Goal: Information Seeking & Learning: Learn about a topic

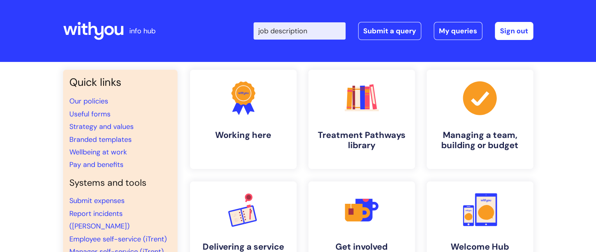
type input "job description"
click button "Search" at bounding box center [0, 0] width 0 height 0
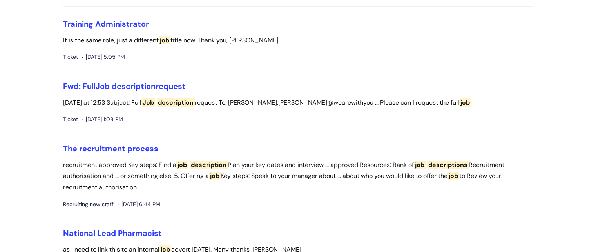
scroll to position [235, 0]
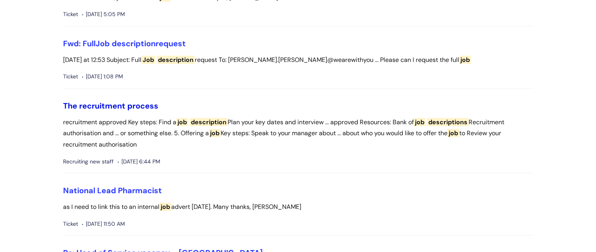
click at [124, 103] on link "The recruitment process" at bounding box center [110, 106] width 95 height 10
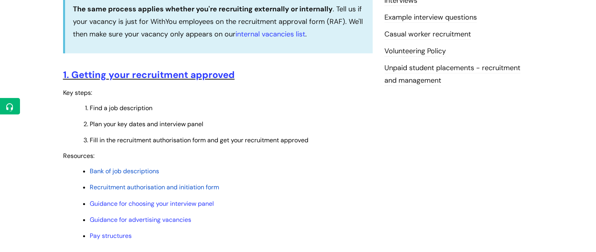
scroll to position [275, 0]
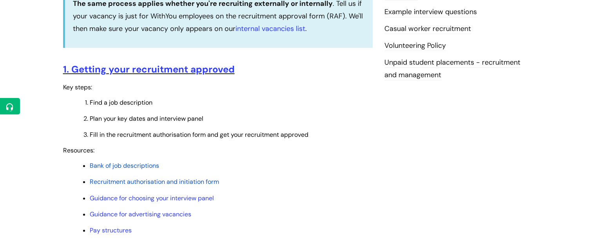
click at [135, 162] on li "Bank of job descriptions" at bounding box center [231, 165] width 283 height 10
click at [135, 166] on span "Bank of job descriptions" at bounding box center [124, 166] width 69 height 8
